Goal: Task Accomplishment & Management: Manage account settings

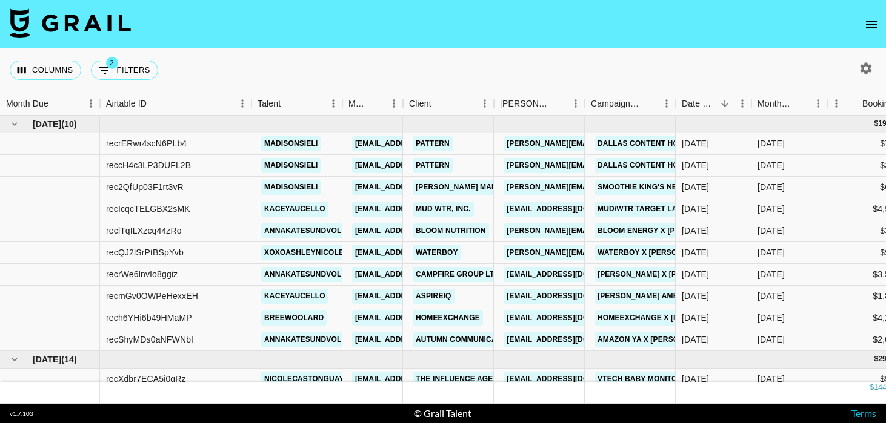
scroll to position [3, 0]
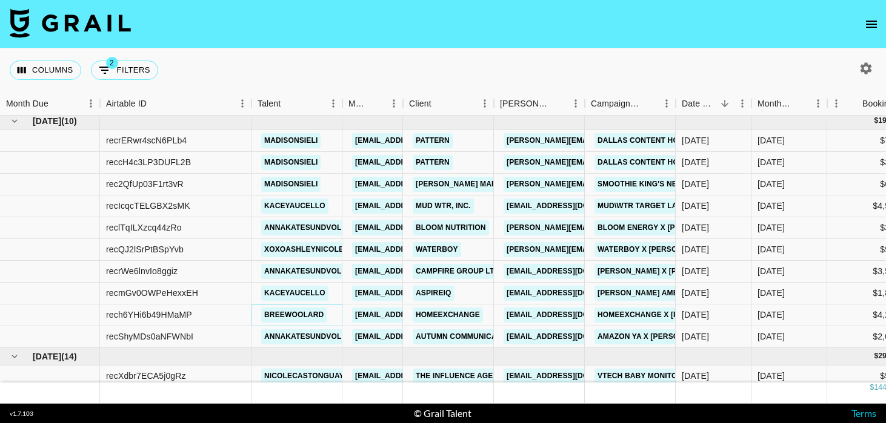
click at [306, 317] on link "breewoolard" at bounding box center [293, 315] width 65 height 15
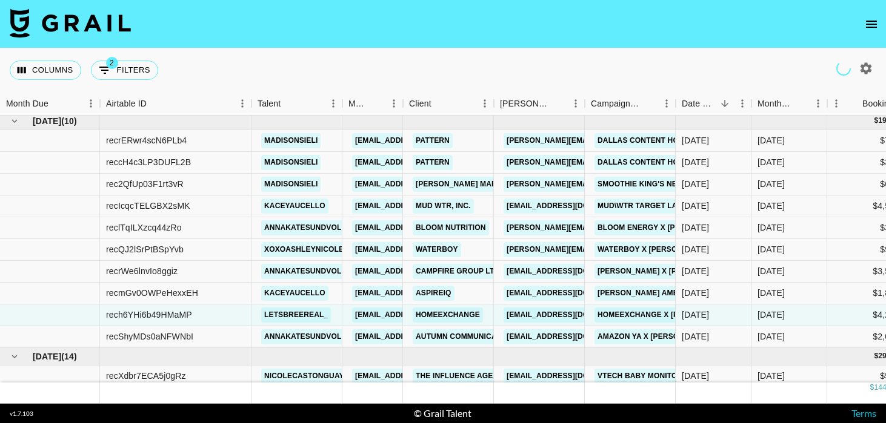
click at [870, 19] on icon "open drawer" at bounding box center [871, 24] width 15 height 15
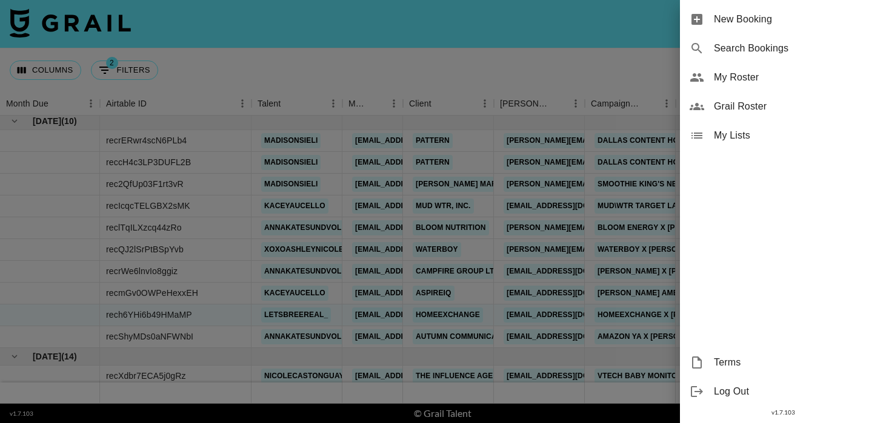
click at [733, 86] on div "My Roster" at bounding box center [783, 77] width 206 height 29
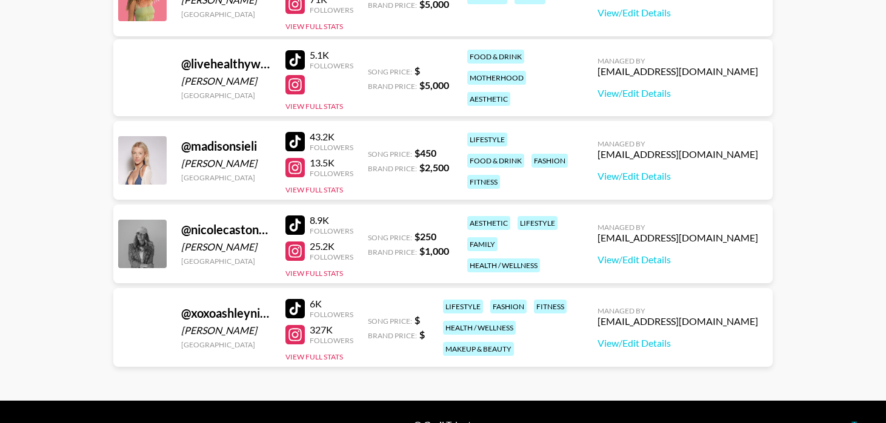
scroll to position [720, 0]
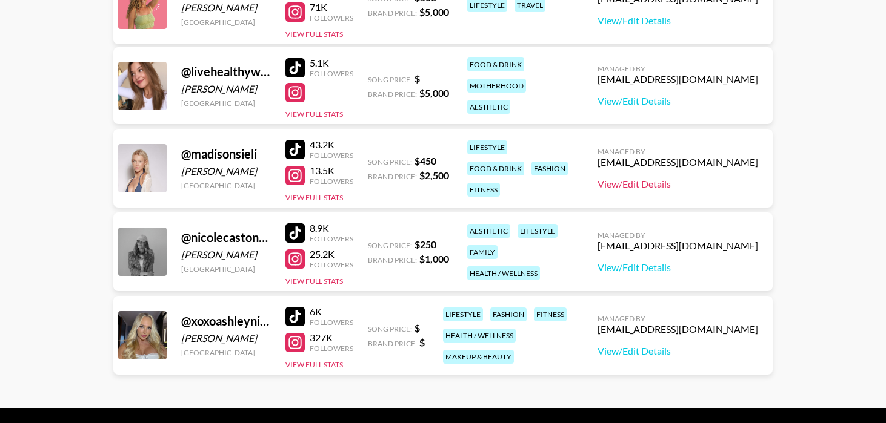
click at [690, 180] on link "View/Edit Details" at bounding box center [677, 184] width 161 height 12
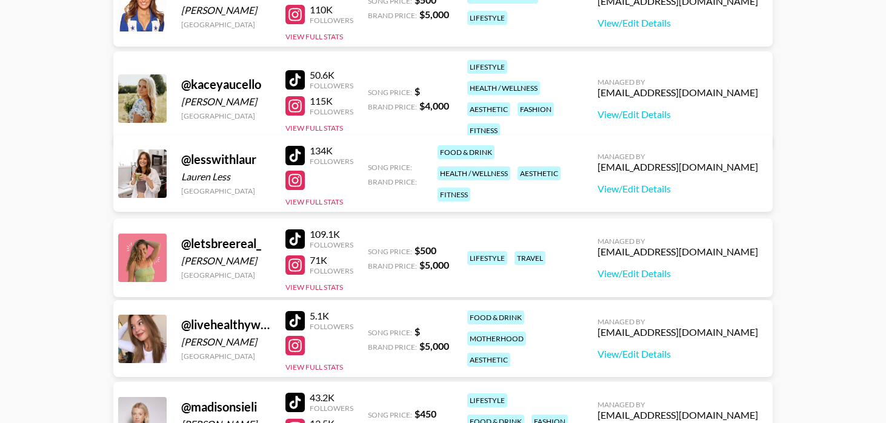
scroll to position [440, 0]
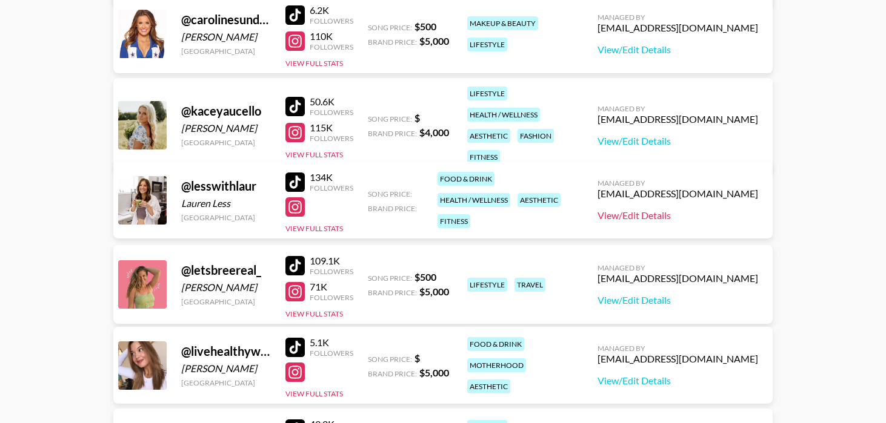
click at [710, 216] on link "View/Edit Details" at bounding box center [677, 216] width 161 height 12
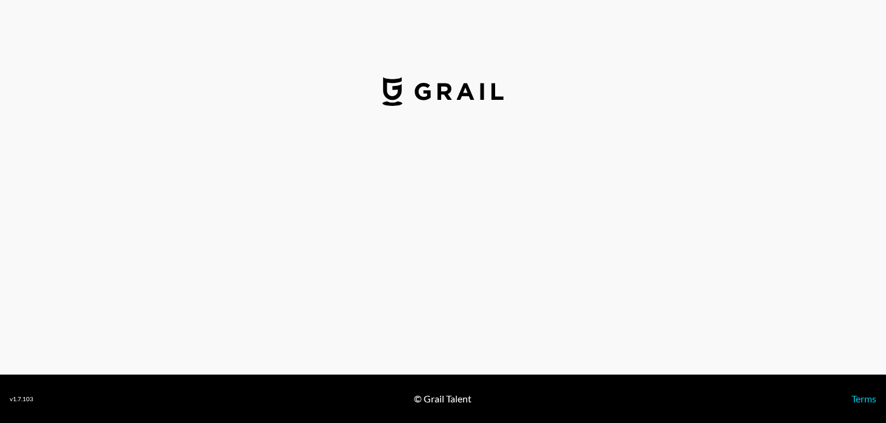
select select "USD"
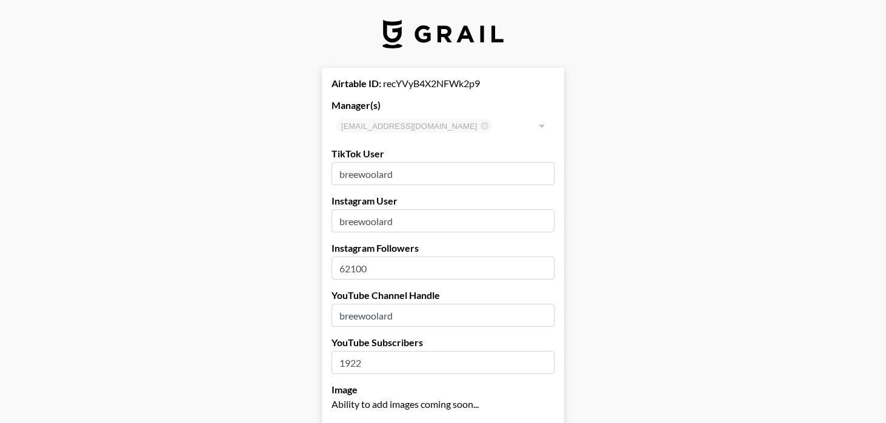
click at [409, 170] on input "breewoolard" at bounding box center [442, 173] width 223 height 23
click at [390, 213] on input "breewoolard" at bounding box center [442, 221] width 223 height 23
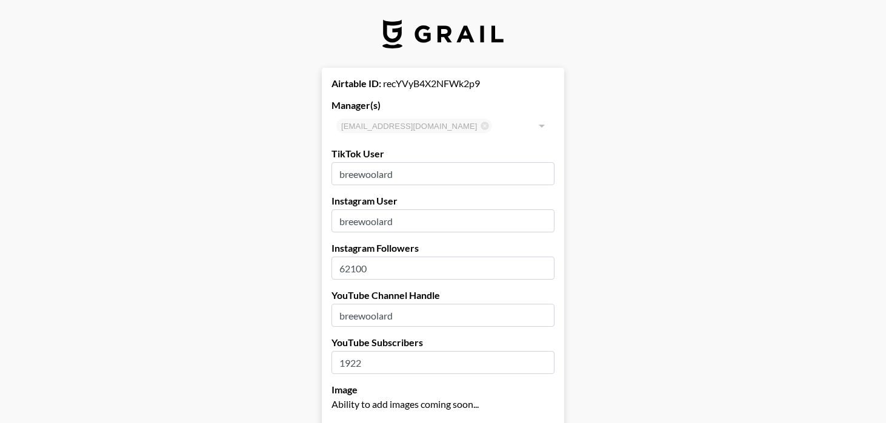
click at [390, 213] on input "breewoolard" at bounding box center [442, 221] width 223 height 23
type input "letsbreereal_"
click at [400, 265] on input "62100" at bounding box center [442, 268] width 223 height 23
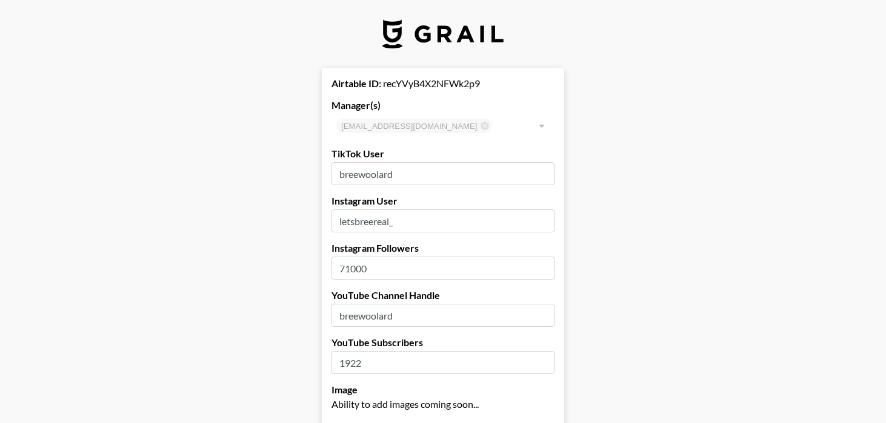
type input "71000"
click at [370, 230] on input "letsbreereal_" at bounding box center [442, 221] width 223 height 23
click at [392, 169] on input "breewoolard" at bounding box center [442, 173] width 223 height 23
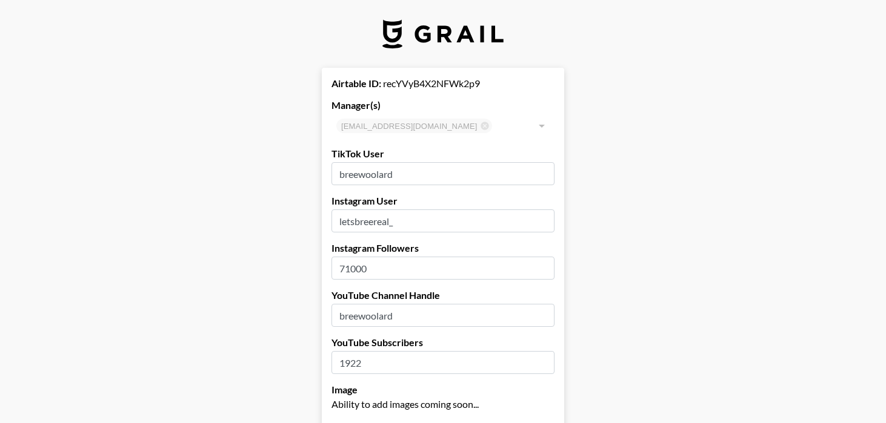
click at [392, 169] on input "breewoolard" at bounding box center [442, 173] width 223 height 23
paste input "letsbreereal_"
type input "letsbreereal_"
click at [418, 227] on input "letsbreereal_" at bounding box center [442, 221] width 223 height 23
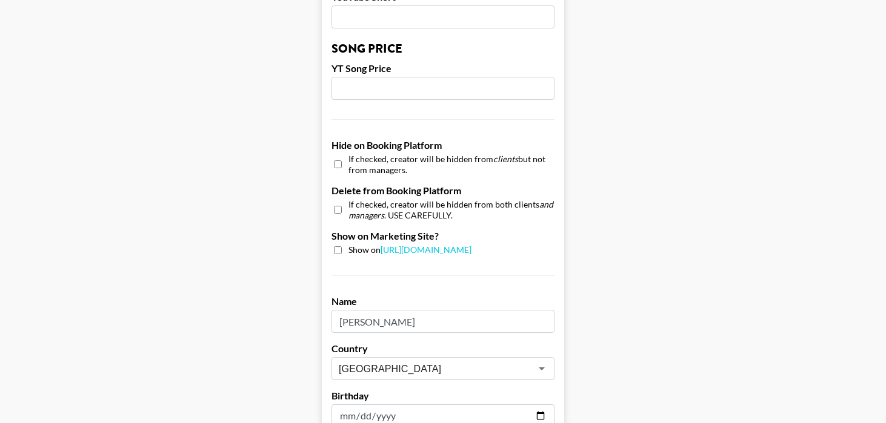
scroll to position [1022, 0]
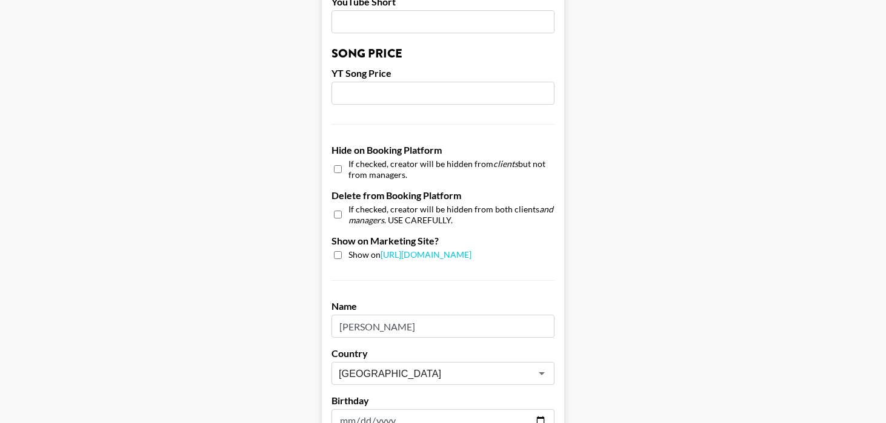
click at [335, 256] on input "checkbox" at bounding box center [338, 255] width 8 height 8
checkbox input "true"
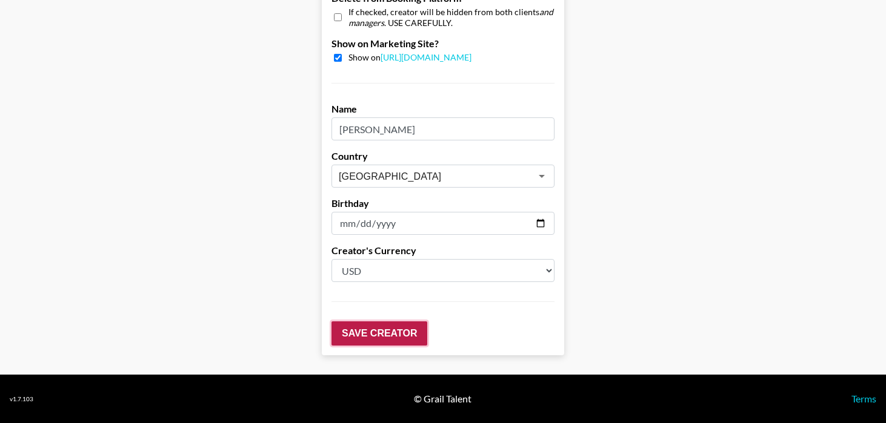
click at [385, 345] on input "Save Creator" at bounding box center [379, 334] width 96 height 24
click at [377, 336] on input "Save Creator" at bounding box center [379, 334] width 96 height 24
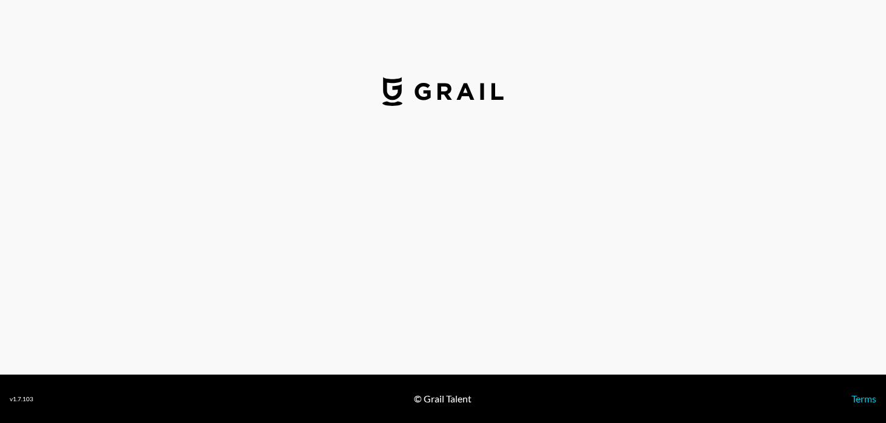
select select "USD"
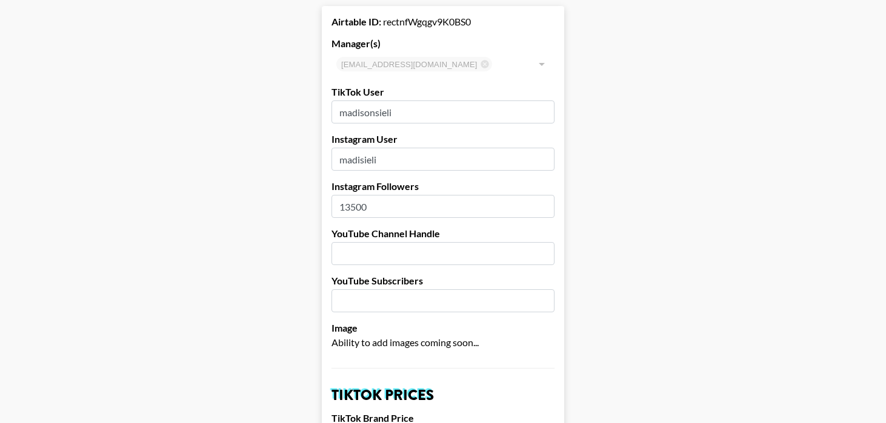
scroll to position [72, 0]
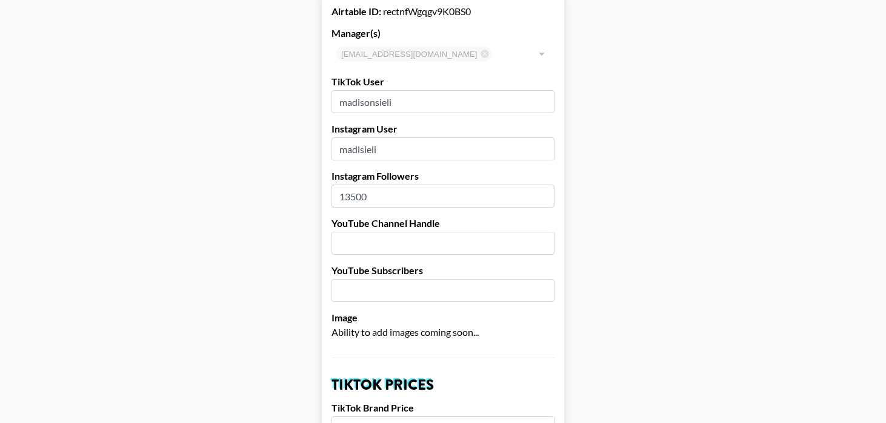
click at [368, 187] on input "13500" at bounding box center [442, 196] width 223 height 23
type input "20000"
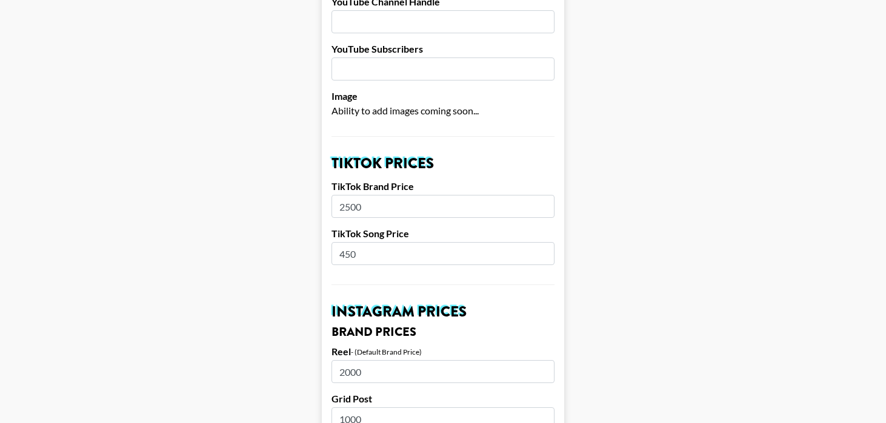
scroll to position [310, 0]
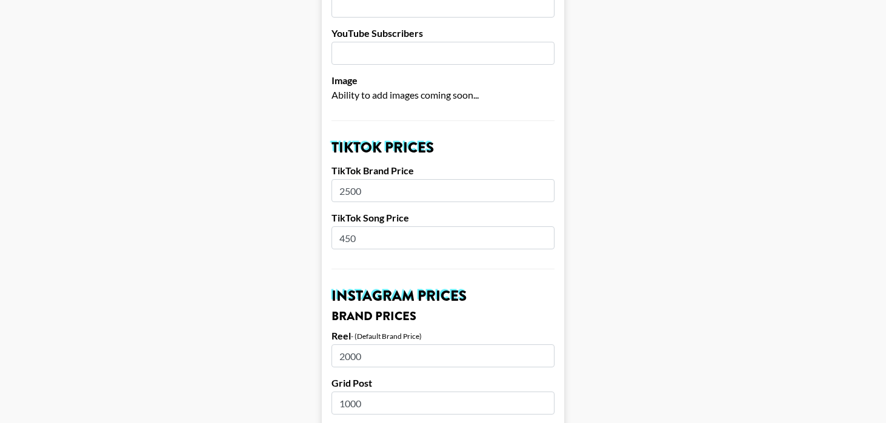
click at [370, 199] on input "2500" at bounding box center [442, 190] width 223 height 23
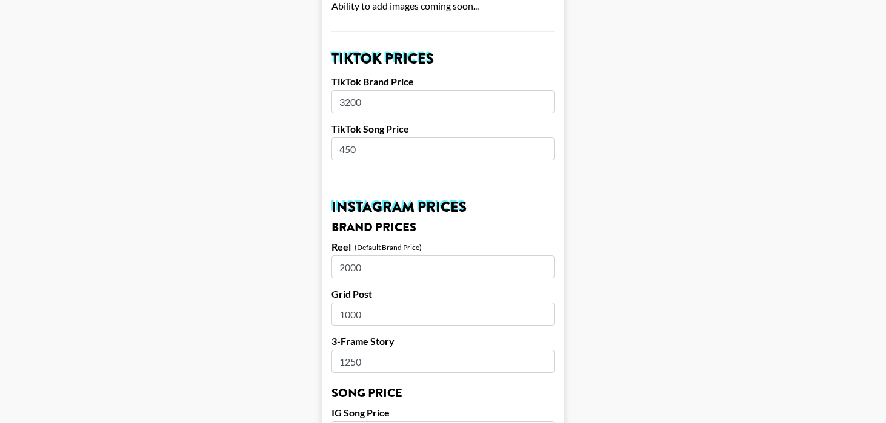
scroll to position [402, 0]
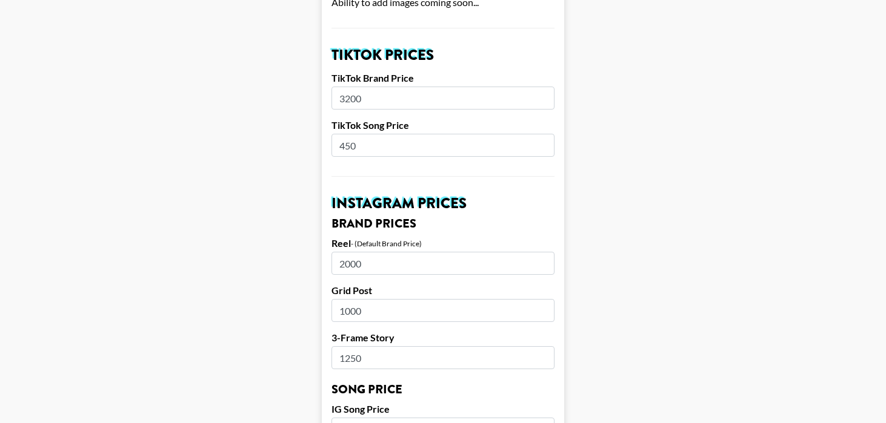
type input "3200"
click at [363, 271] on input "2000" at bounding box center [442, 263] width 223 height 23
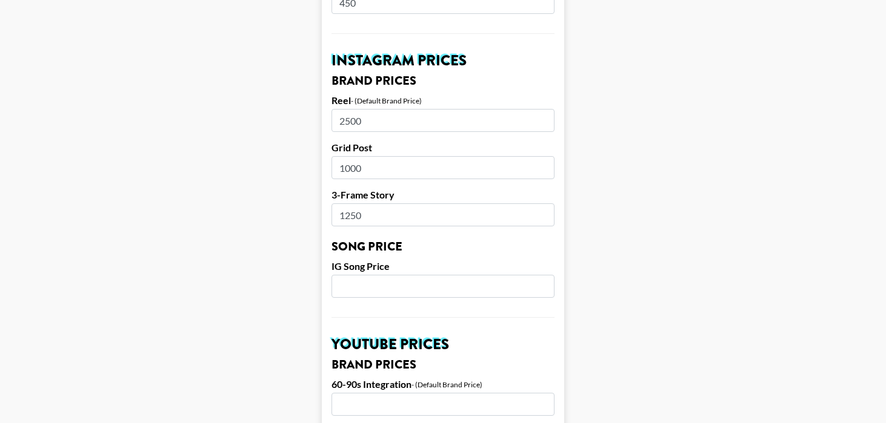
scroll to position [556, 0]
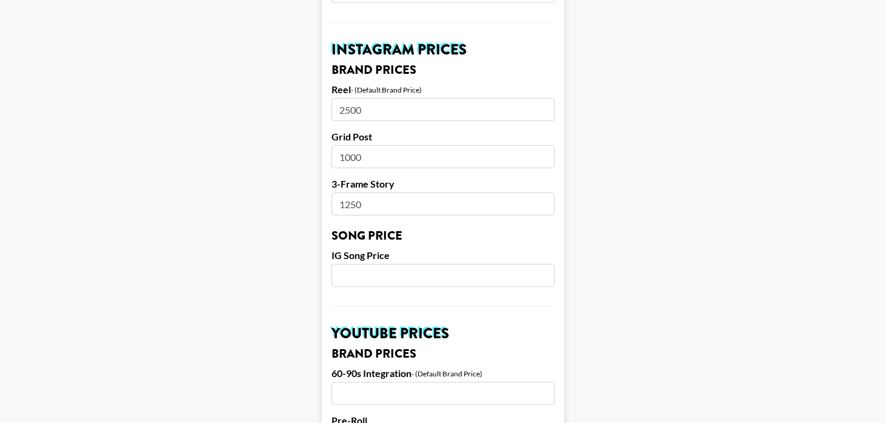
type input "2500"
click at [368, 170] on form "Airtable ID: rectnfWgqgv9K0BS0 Manager(s) cayman@grail-talent.com ​ TikTok User…" at bounding box center [443, 266] width 242 height 1508
click at [363, 160] on input "1000" at bounding box center [442, 156] width 223 height 23
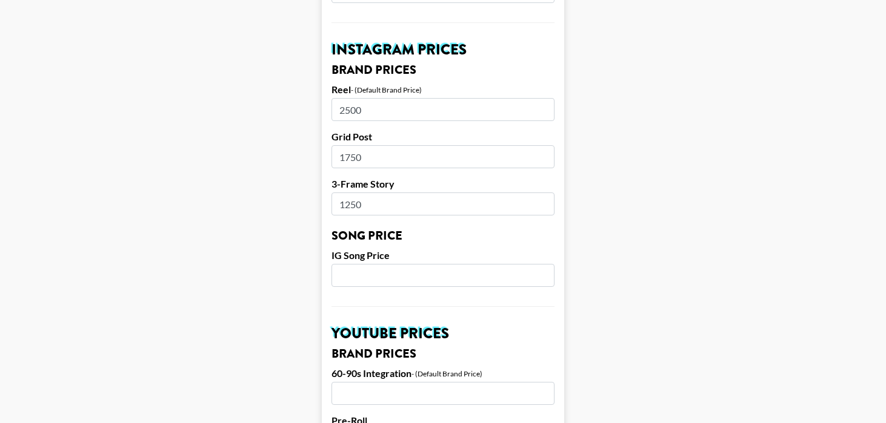
type input "1750"
click at [382, 208] on input "1250" at bounding box center [442, 204] width 223 height 23
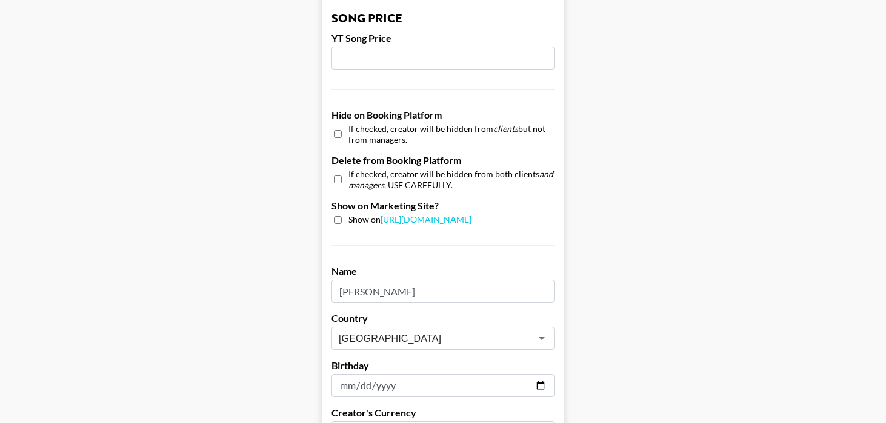
scroll to position [1055, 0]
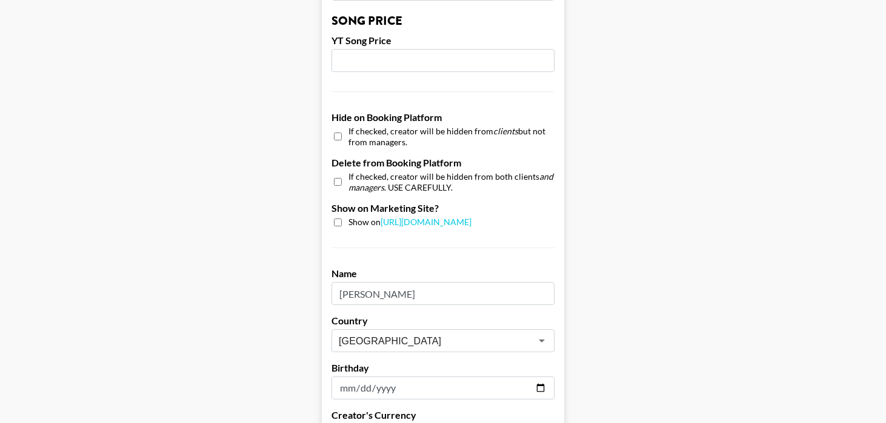
click at [342, 222] on div "Show on https://grail-talent.com/talent" at bounding box center [442, 223] width 223 height 12
click at [336, 220] on input "checkbox" at bounding box center [338, 223] width 8 height 8
checkbox input "true"
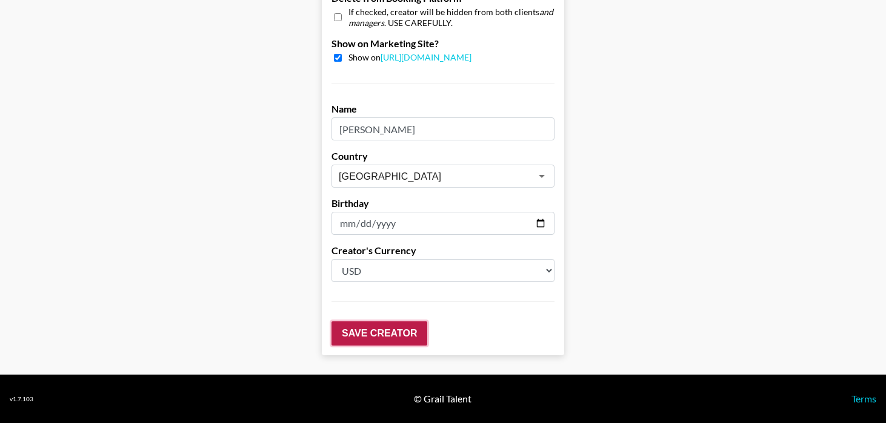
click at [375, 336] on input "Save Creator" at bounding box center [379, 334] width 96 height 24
click at [398, 326] on input "Save Creator" at bounding box center [379, 334] width 96 height 24
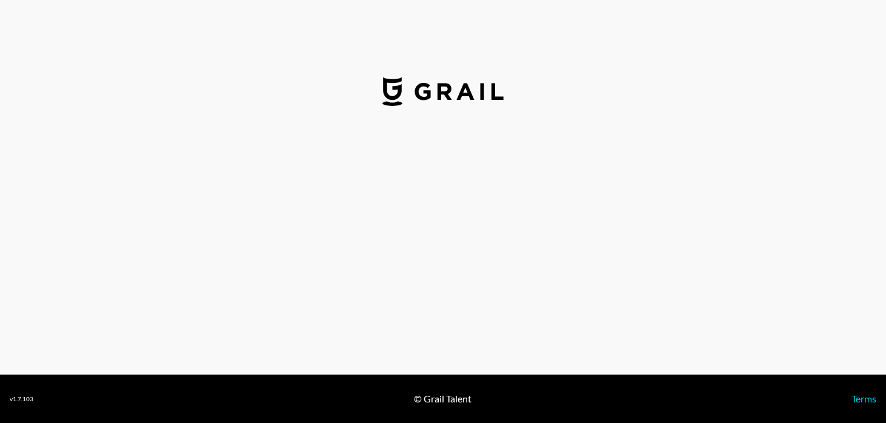
select select "USD"
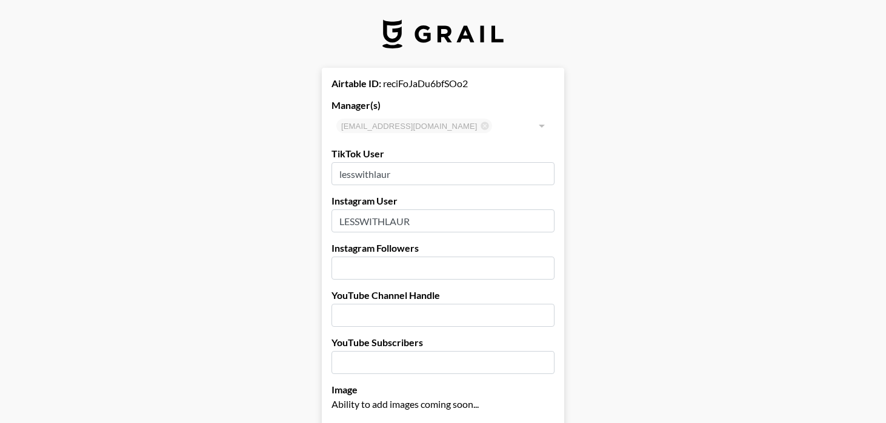
click at [428, 263] on input "number" at bounding box center [442, 268] width 223 height 23
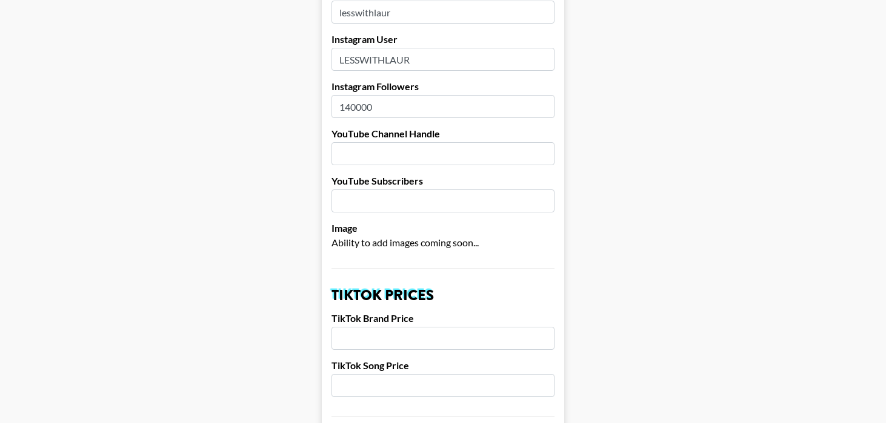
scroll to position [193, 0]
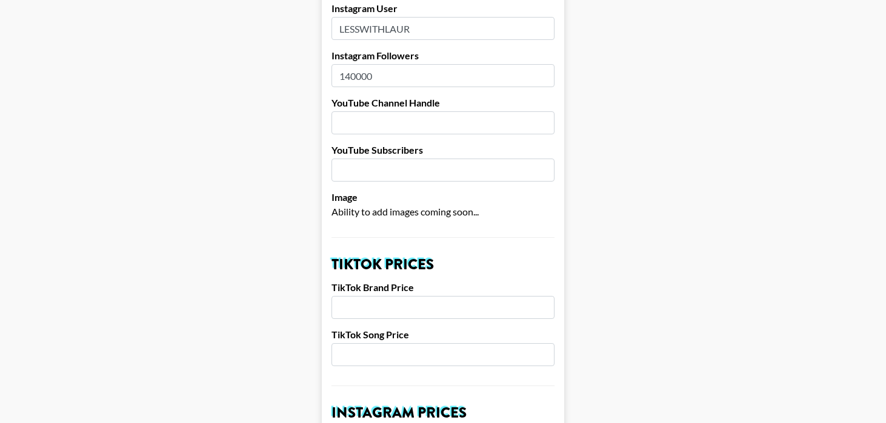
type input "140000"
click at [397, 304] on input "number" at bounding box center [442, 307] width 223 height 23
type input "8000"
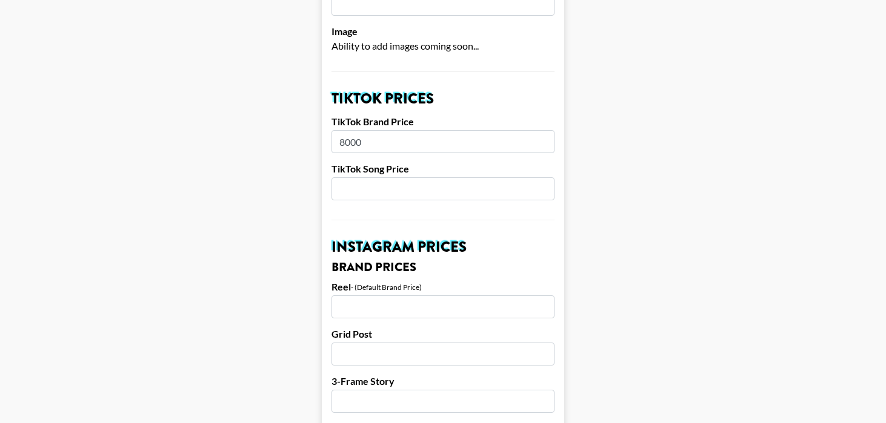
scroll to position [375, 0]
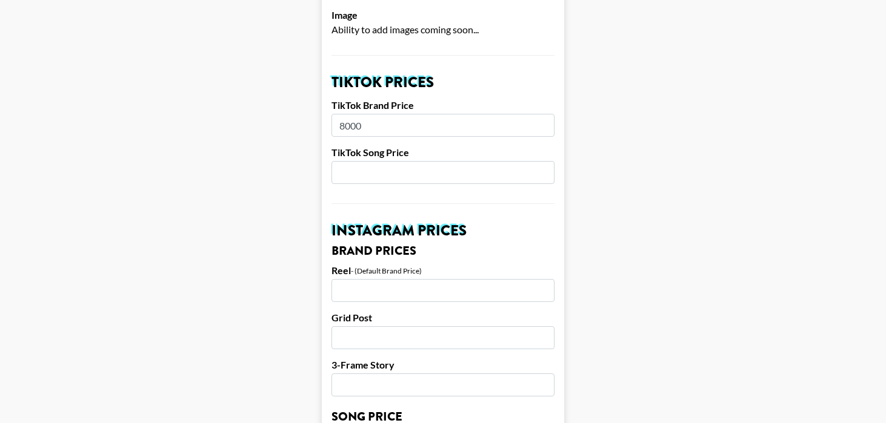
click at [379, 285] on input "number" at bounding box center [442, 290] width 223 height 23
type input "8500"
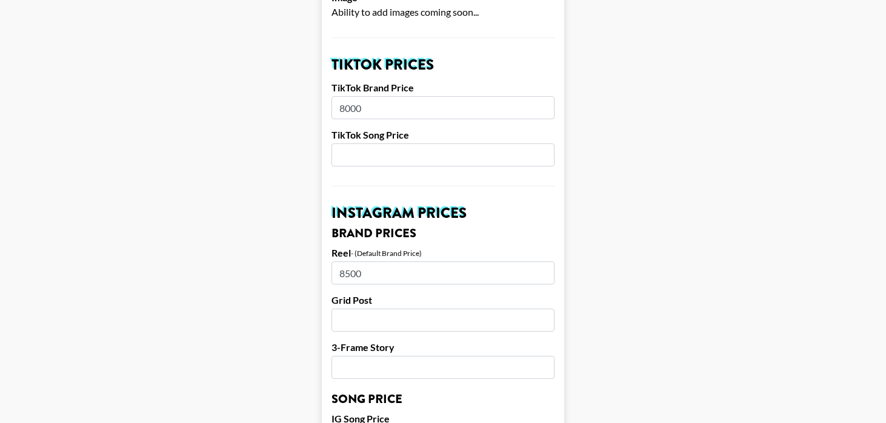
scroll to position [399, 0]
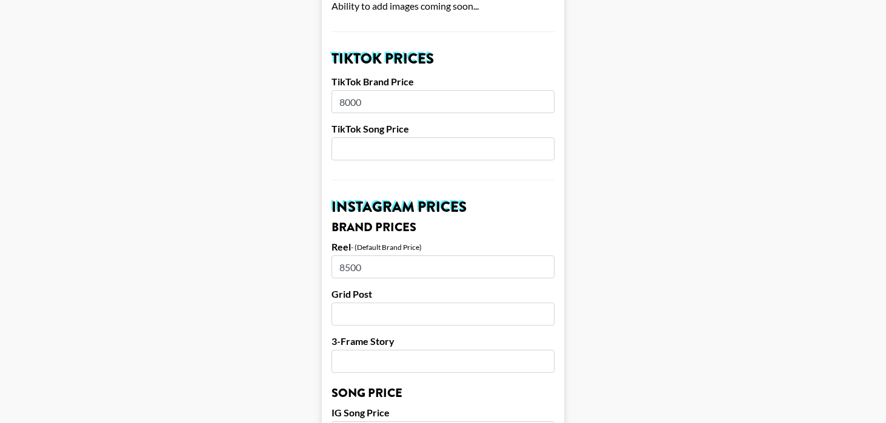
click at [346, 307] on input "number" at bounding box center [442, 314] width 223 height 23
type input "5000"
click at [348, 359] on input "number" at bounding box center [442, 361] width 223 height 23
type input "4500"
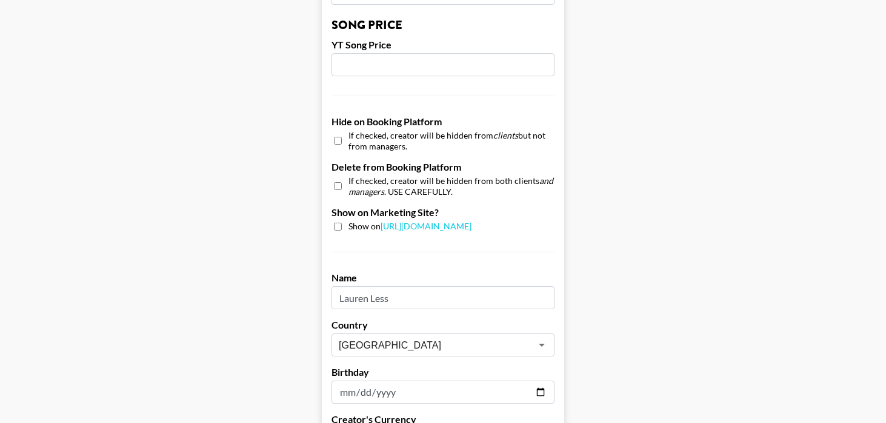
scroll to position [1071, 0]
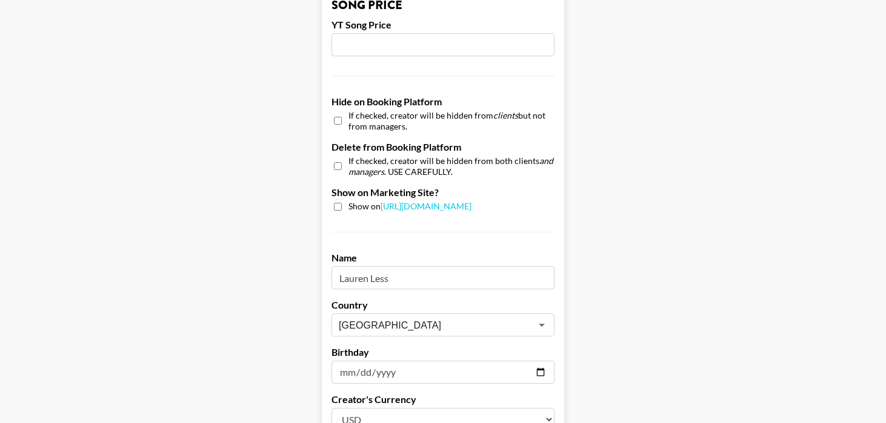
click at [339, 209] on input "checkbox" at bounding box center [338, 207] width 8 height 8
checkbox input "true"
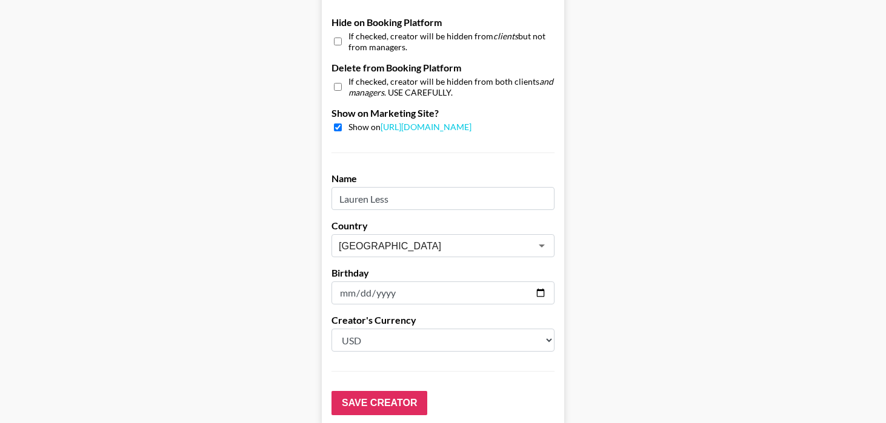
scroll to position [1150, 0]
click at [380, 400] on input "Save Creator" at bounding box center [379, 404] width 96 height 24
